Goal: Task Accomplishment & Management: Manage account settings

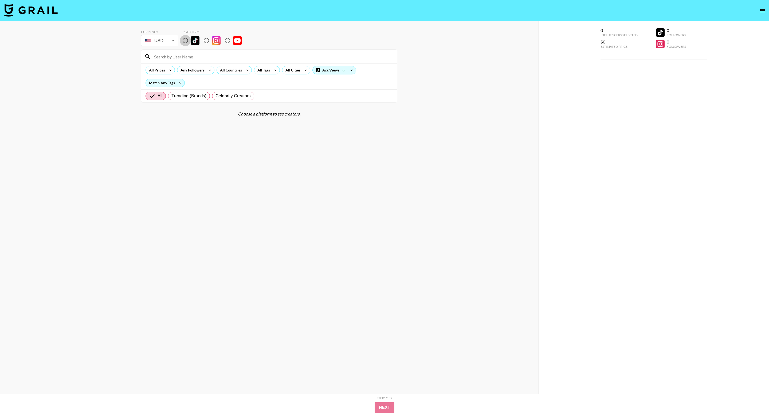
click at [187, 41] on input "radio" at bounding box center [185, 40] width 11 height 11
radio input "true"
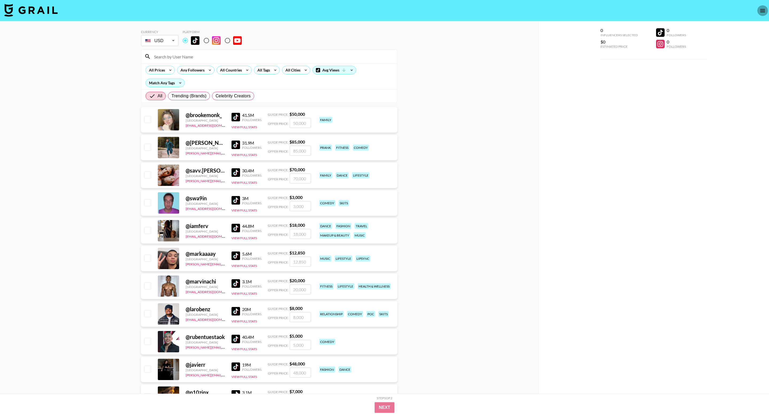
click at [764, 13] on icon "open drawer" at bounding box center [762, 10] width 6 height 6
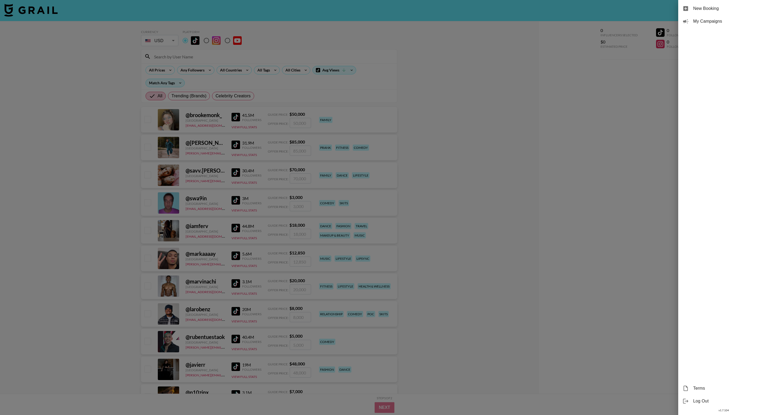
click at [714, 22] on span "My Campaigns" at bounding box center [729, 21] width 72 height 6
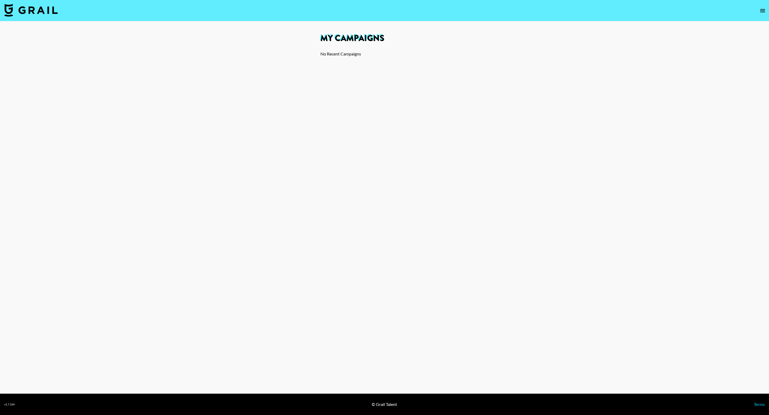
click at [764, 10] on icon "open drawer" at bounding box center [762, 10] width 6 height 6
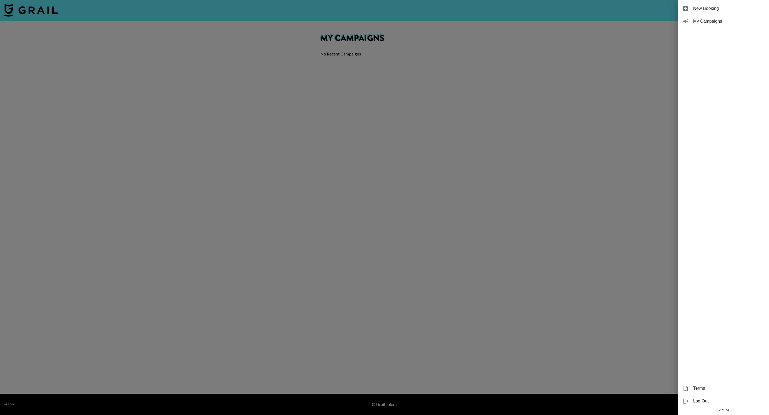
click at [585, 61] on div at bounding box center [384, 207] width 769 height 415
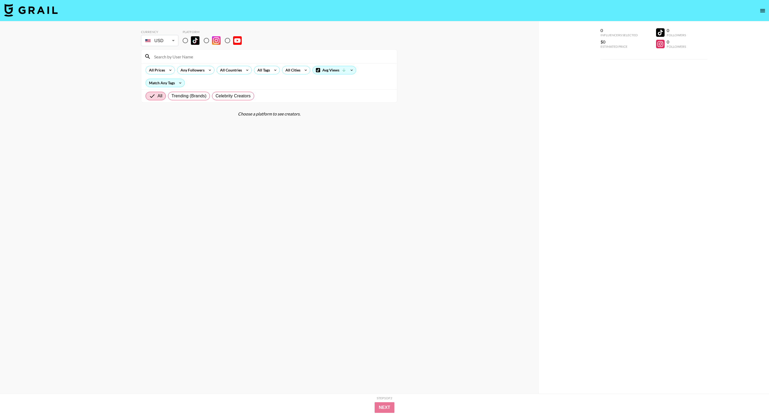
click at [758, 15] on nav at bounding box center [384, 10] width 769 height 21
click at [764, 9] on icon "open drawer" at bounding box center [762, 10] width 6 height 6
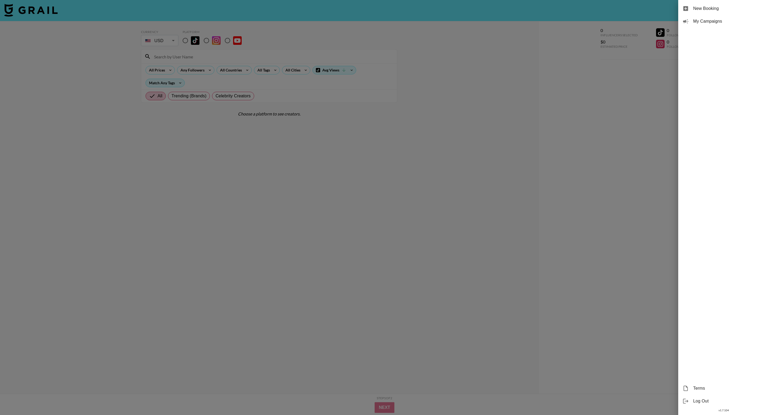
click at [704, 21] on span "My Campaigns" at bounding box center [729, 21] width 72 height 6
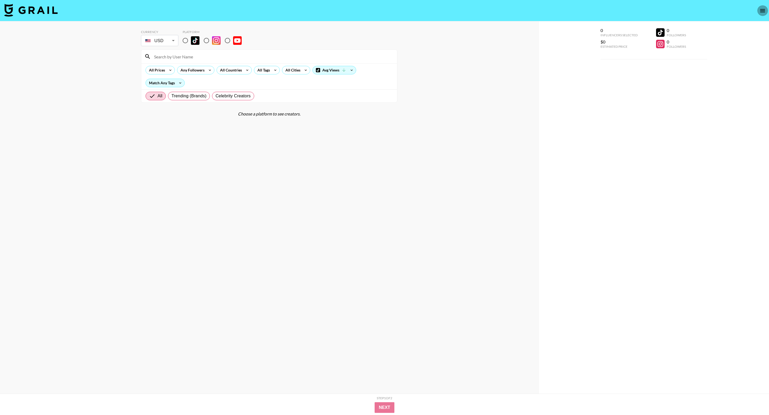
click at [761, 14] on icon "open drawer" at bounding box center [762, 10] width 6 height 6
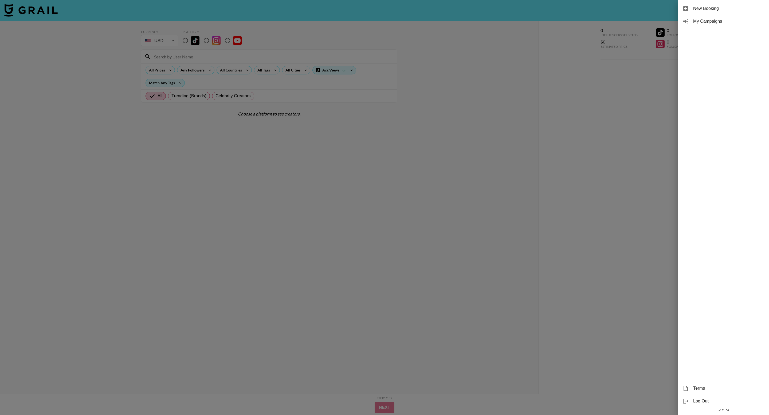
click at [584, 42] on div at bounding box center [384, 207] width 769 height 415
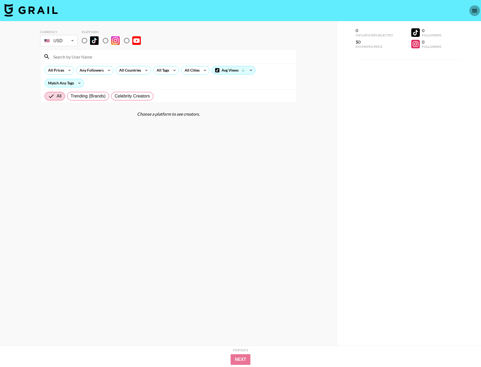
click at [473, 13] on icon "open drawer" at bounding box center [474, 10] width 6 height 6
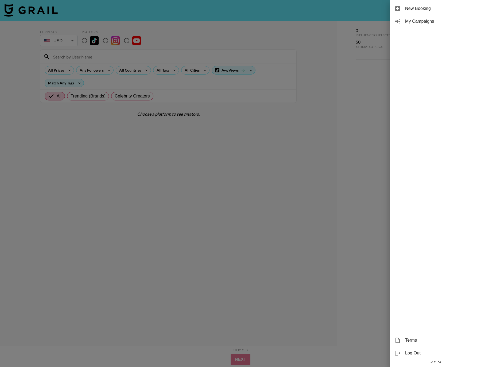
click at [248, 109] on div at bounding box center [240, 183] width 481 height 367
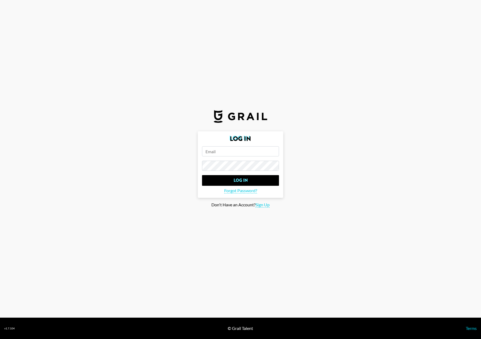
click at [256, 157] on form "Log In Log In Forgot Password?" at bounding box center [240, 164] width 85 height 66
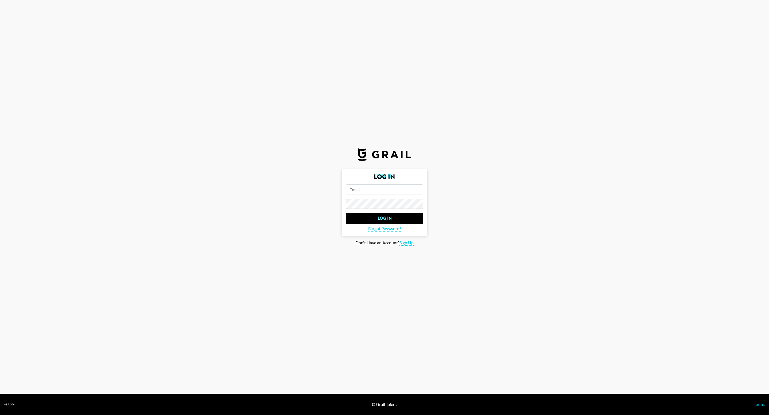
click at [358, 187] on input "email" at bounding box center [384, 190] width 77 height 10
type input "peter.iwuh@grail-team.com"
click at [390, 215] on input "Log In" at bounding box center [384, 218] width 77 height 11
click at [360, 190] on input "email" at bounding box center [384, 190] width 77 height 10
type input "[PERSON_NAME][EMAIL_ADDRESS][DOMAIN_NAME]"
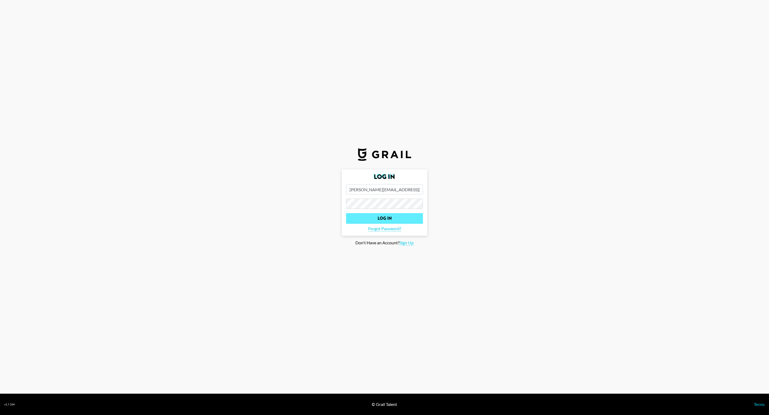
click at [346, 213] on input "Log In" at bounding box center [384, 218] width 77 height 11
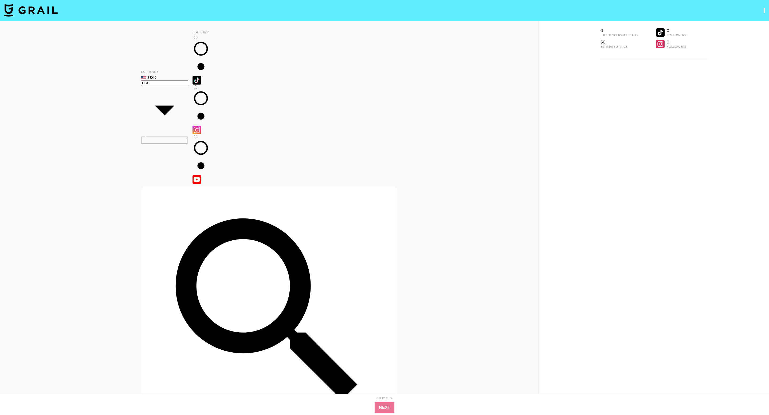
click at [764, 12] on icon "open drawer" at bounding box center [764, 12] width 0 height 0
